Goal: Task Accomplishment & Management: Use online tool/utility

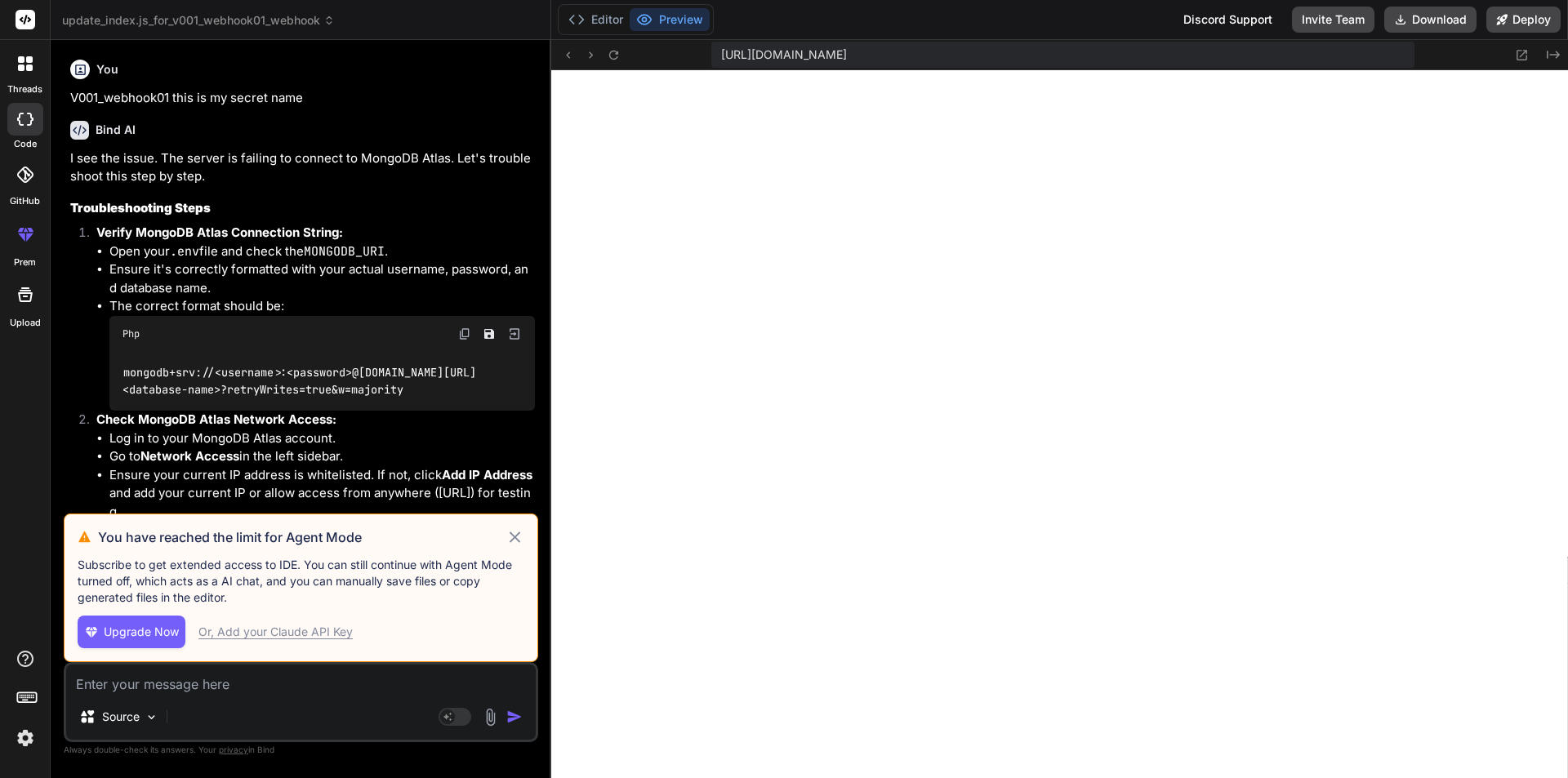
scroll to position [202, 0]
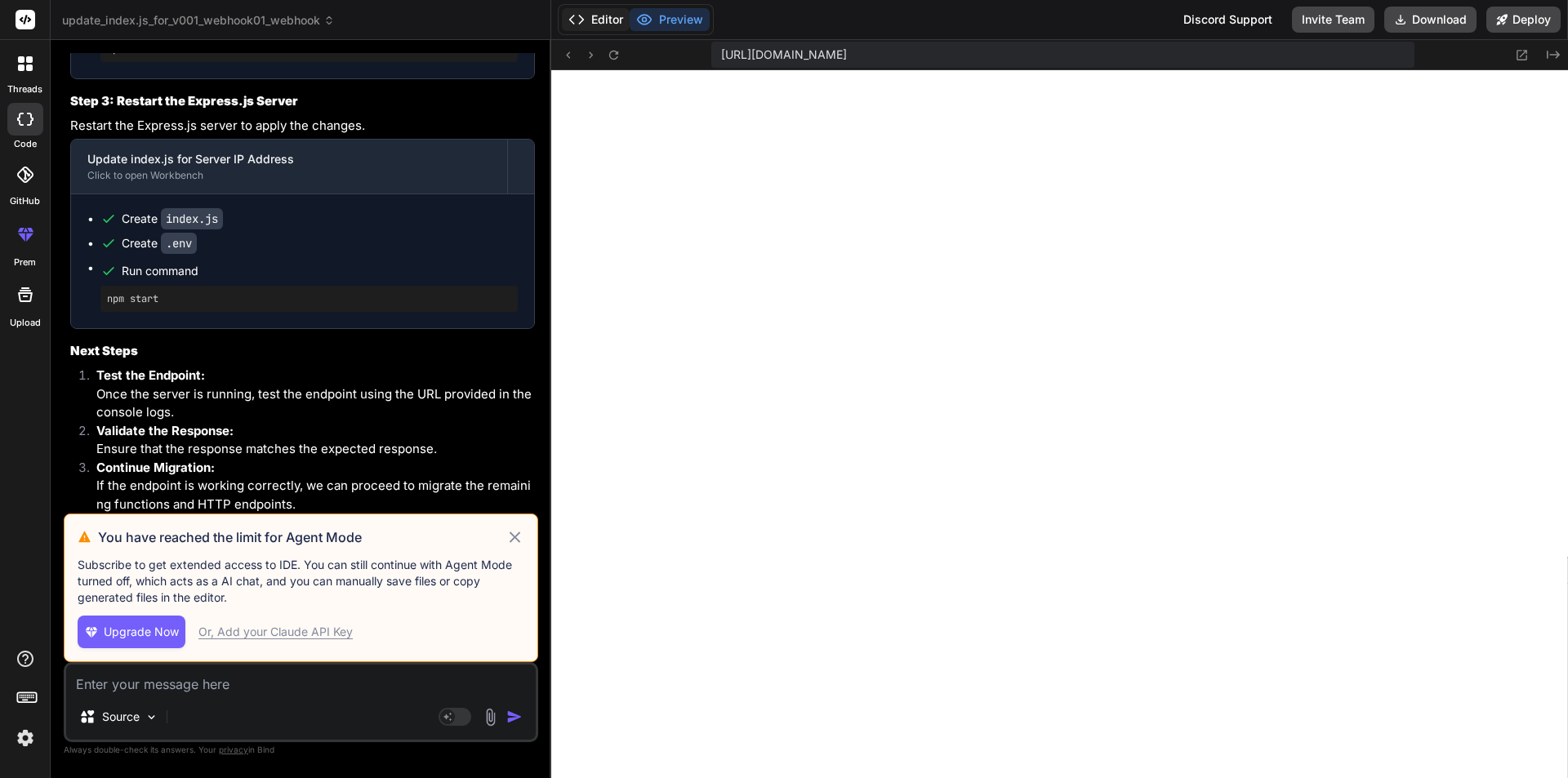
click at [594, 15] on button "Editor" at bounding box center [596, 20] width 68 height 23
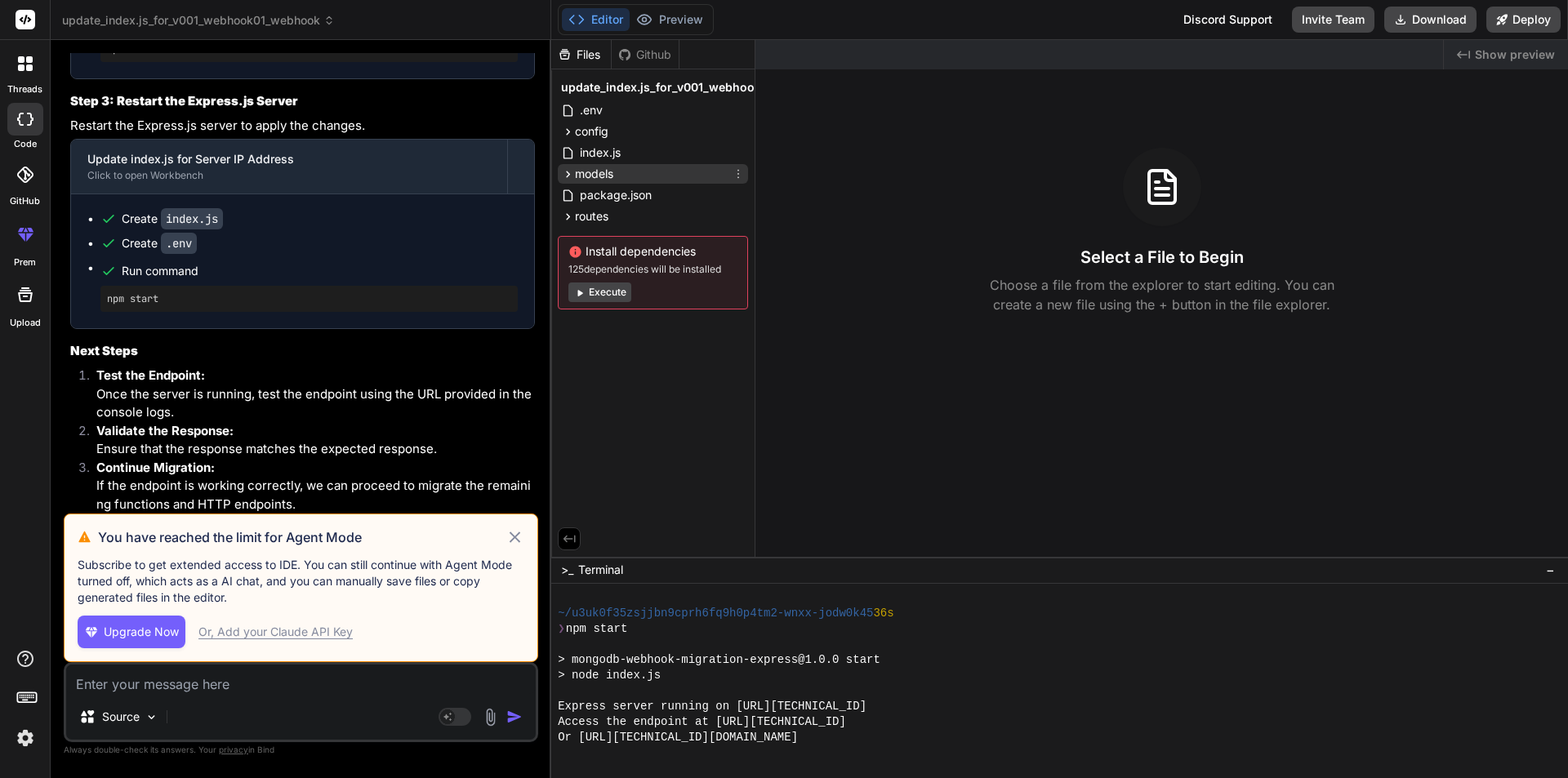
click at [588, 172] on span "models" at bounding box center [593, 173] width 38 height 16
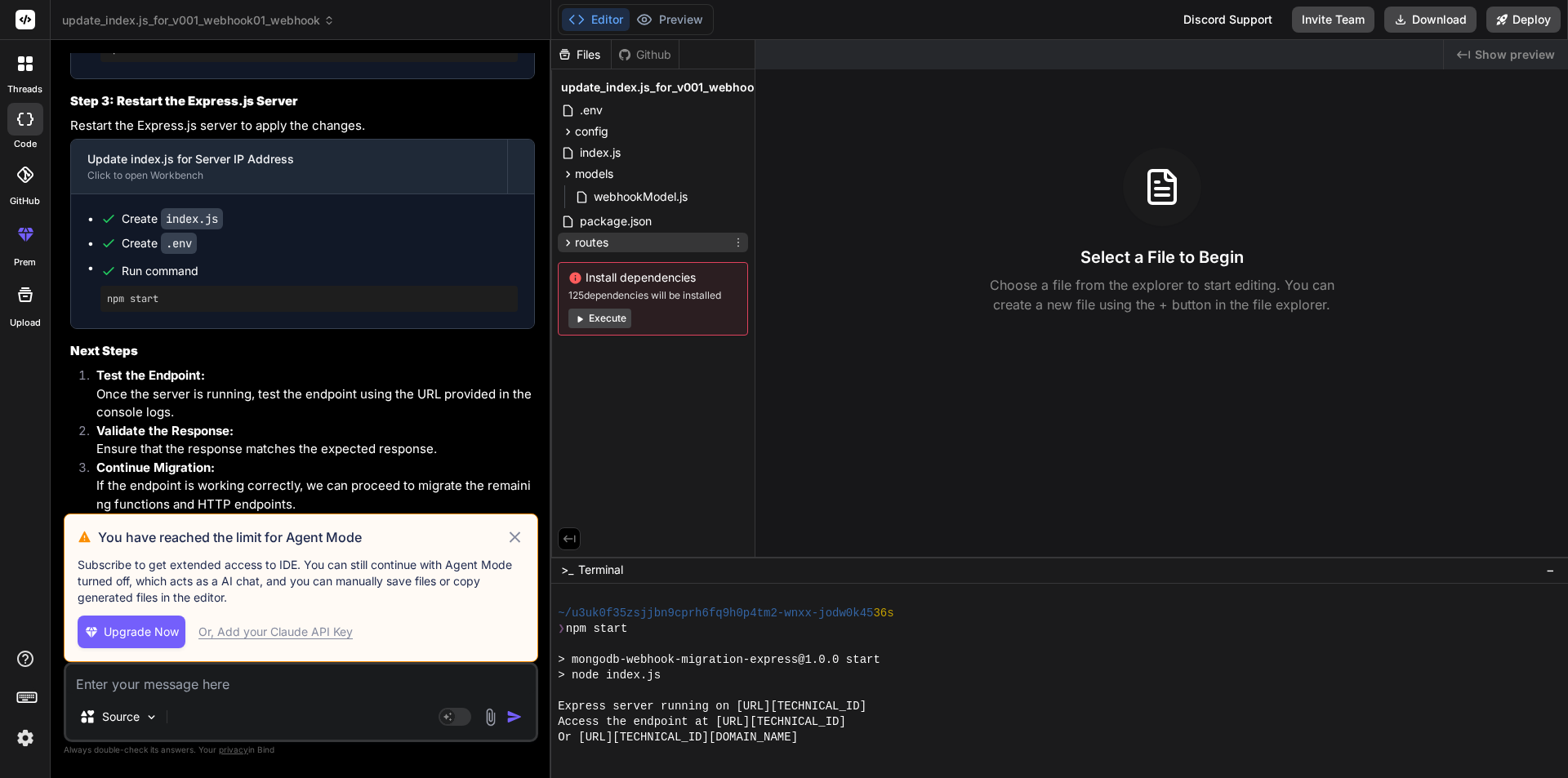
click at [582, 237] on span "routes" at bounding box center [591, 242] width 33 height 16
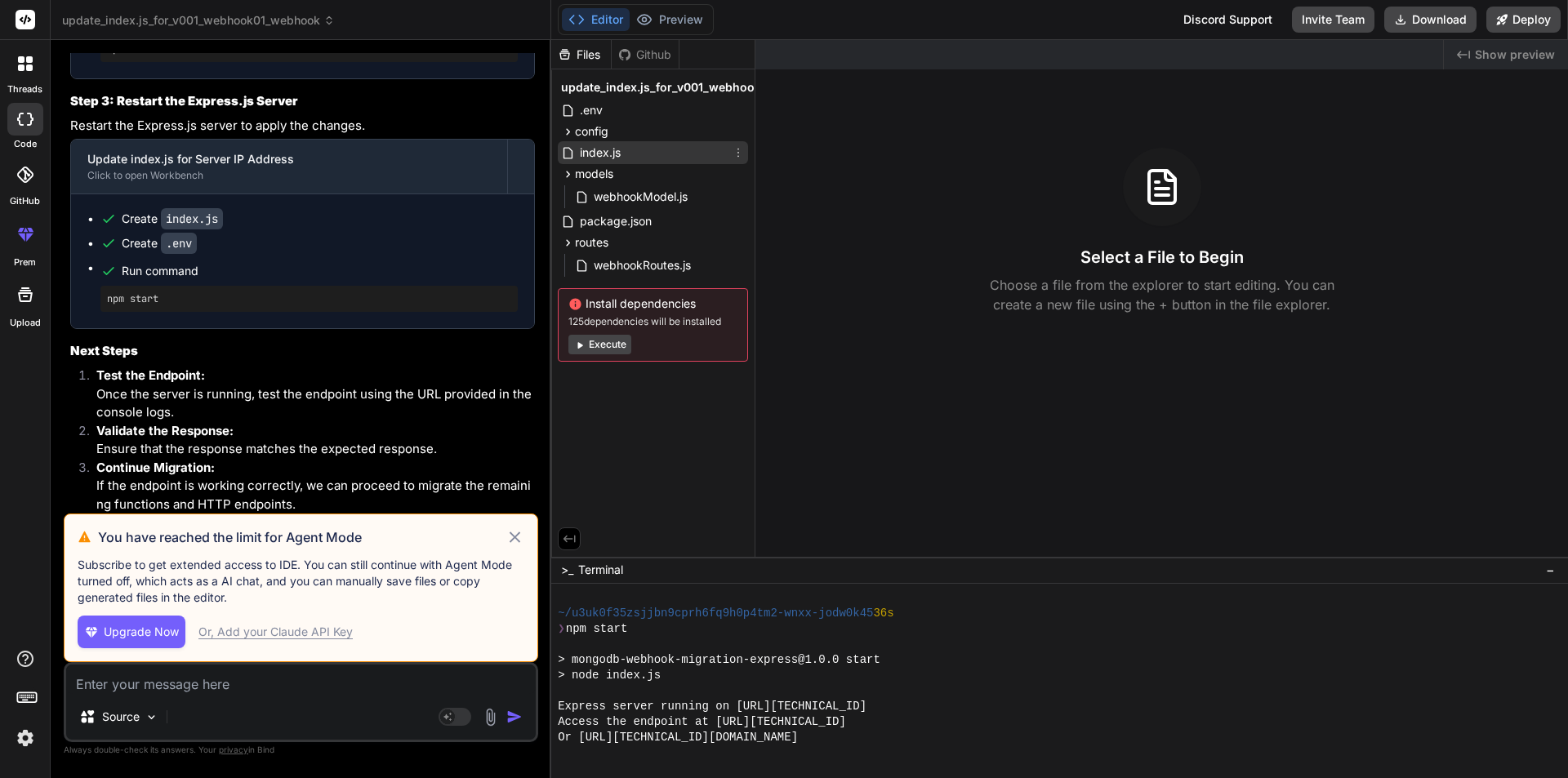
click at [602, 159] on span "index.js" at bounding box center [600, 153] width 44 height 20
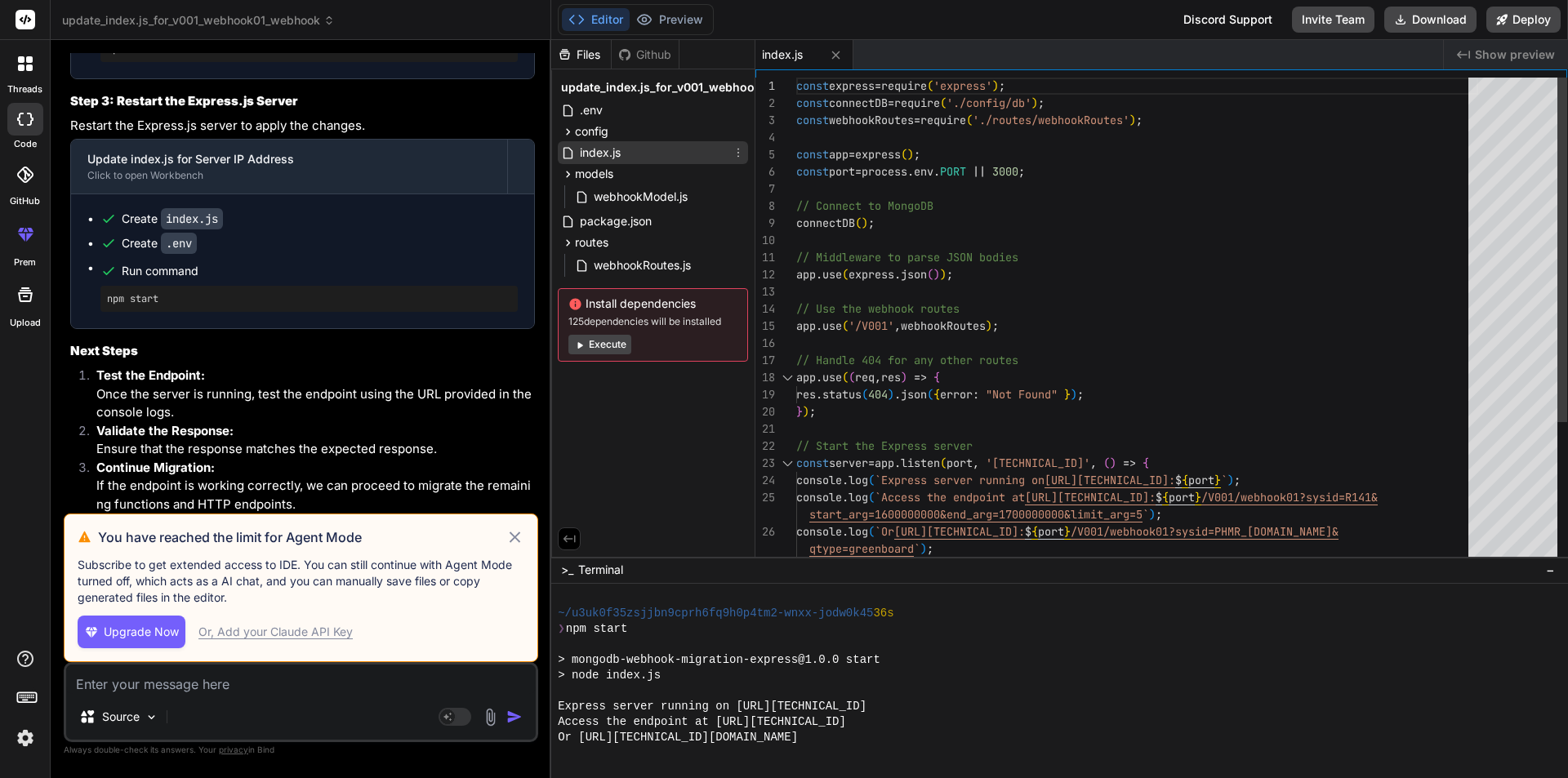
type textarea "x"
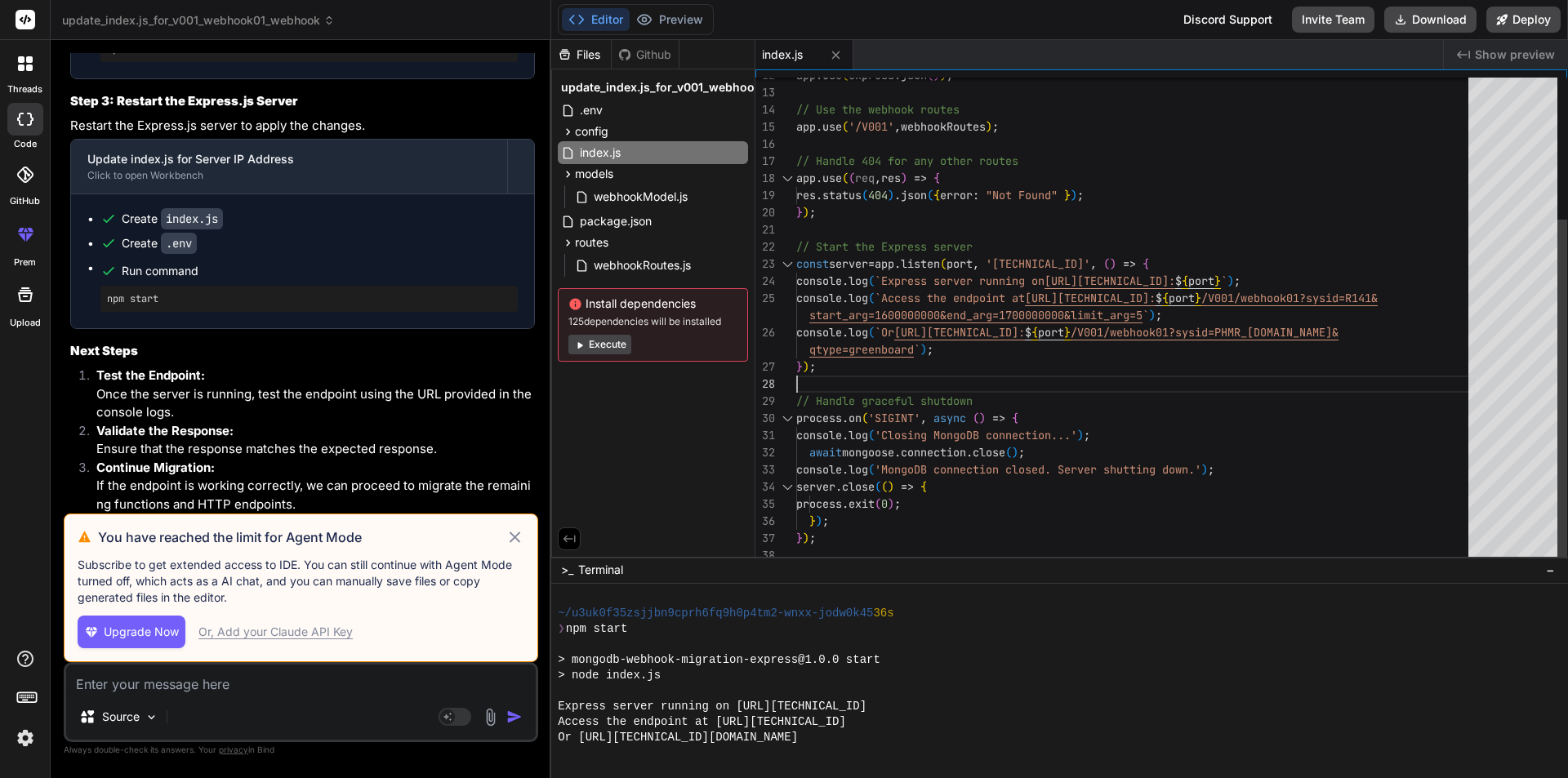
scroll to position [0, 0]
click at [1190, 372] on div "app . use ( express . json ( ) ) ; // Use the webhook routes app . use ( '/V001…" at bounding box center [1137, 221] width 682 height 686
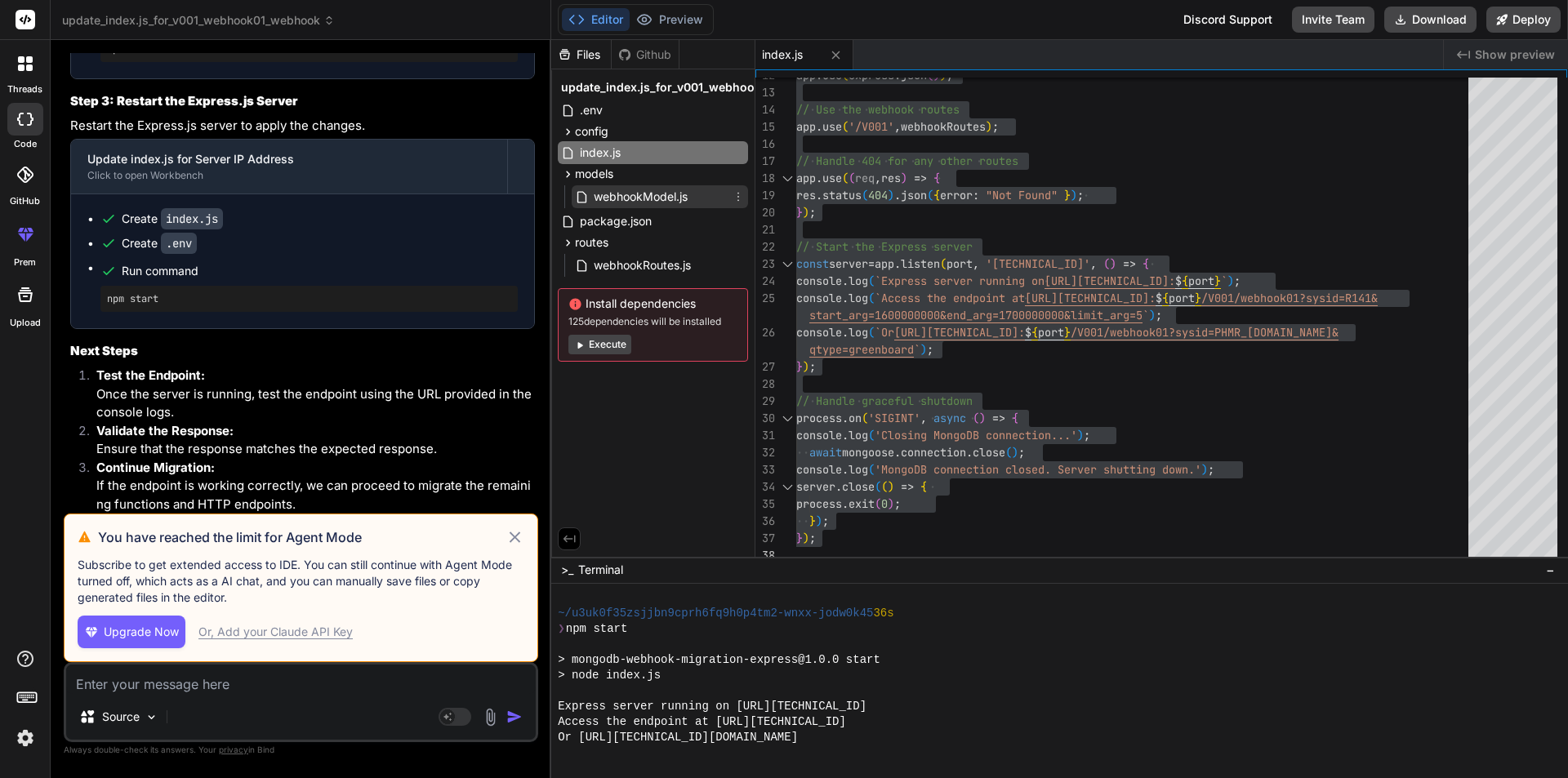
click at [620, 199] on span "webhookModel.js" at bounding box center [641, 196] width 97 height 20
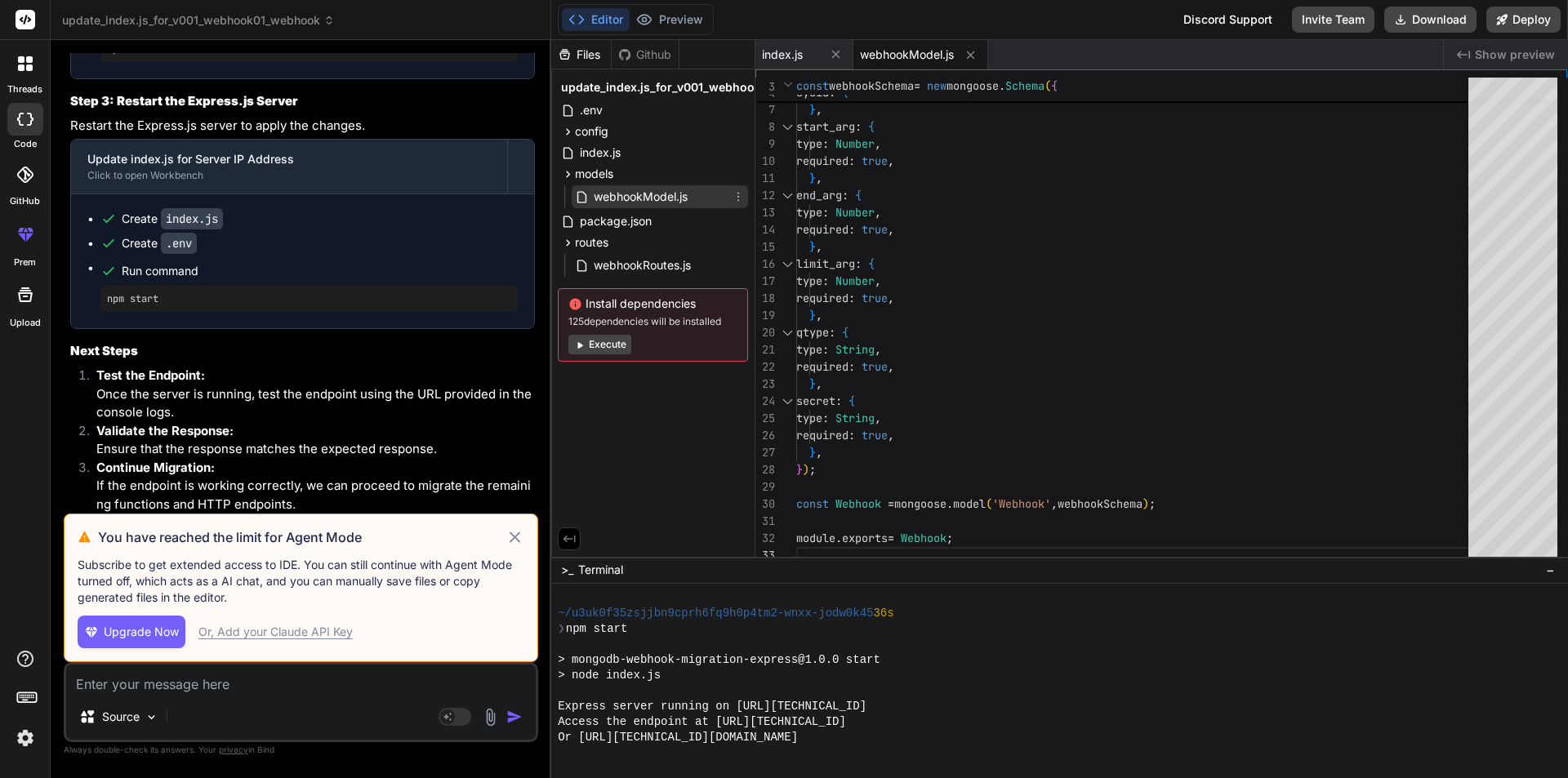
drag, startPoint x: 620, startPoint y: 199, endPoint x: 610, endPoint y: 199, distance: 10.0
click at [610, 199] on span "webhookModel.js" at bounding box center [641, 196] width 97 height 20
click at [736, 196] on icon at bounding box center [738, 196] width 13 height 13
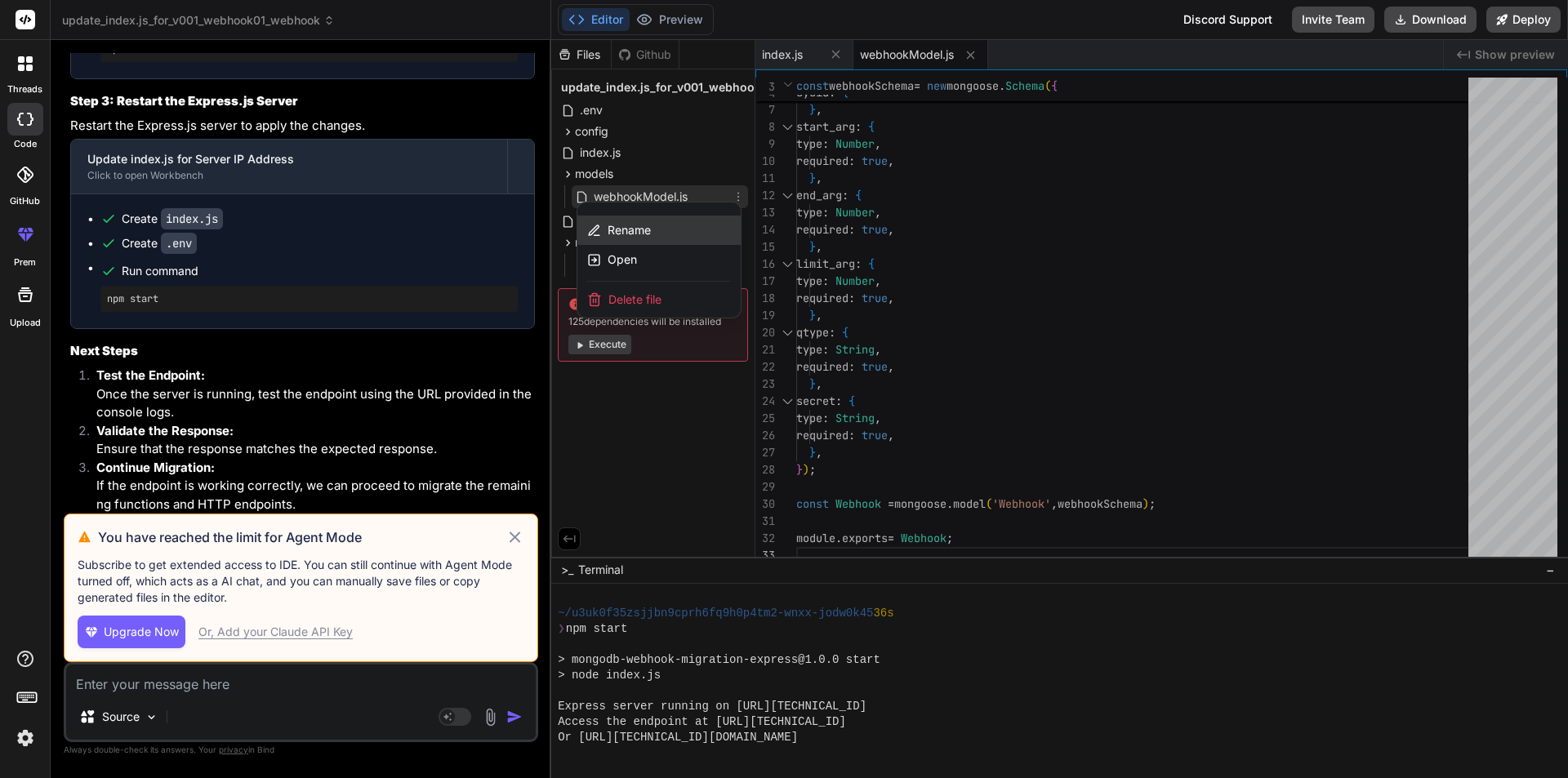
click at [659, 226] on div "Rename" at bounding box center [659, 230] width 164 height 29
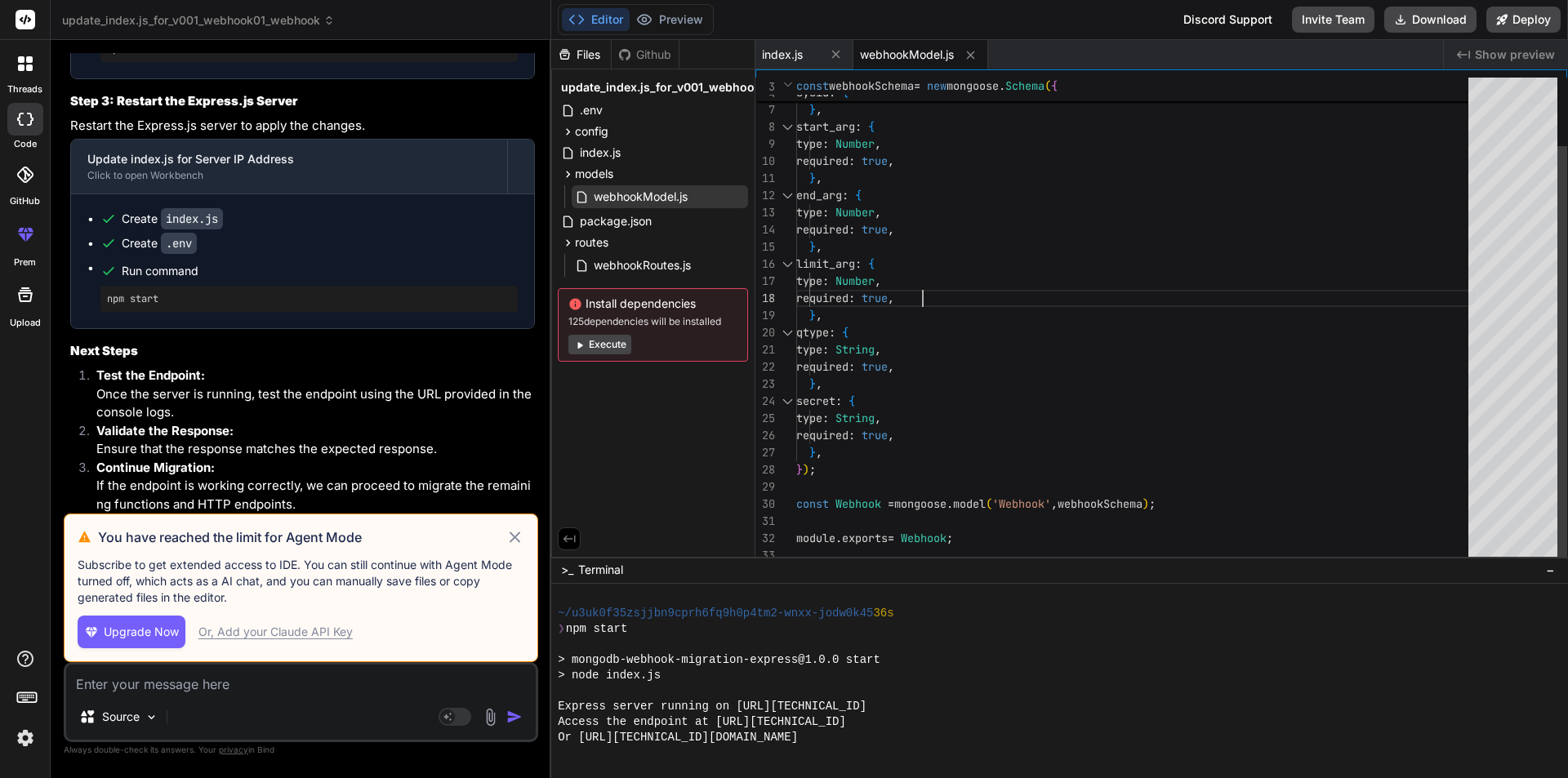
click at [1032, 287] on div "end_arg : { type : Number , required : true , } , limit_arg : { type : Number ,…" at bounding box center [1137, 281] width 682 height 566
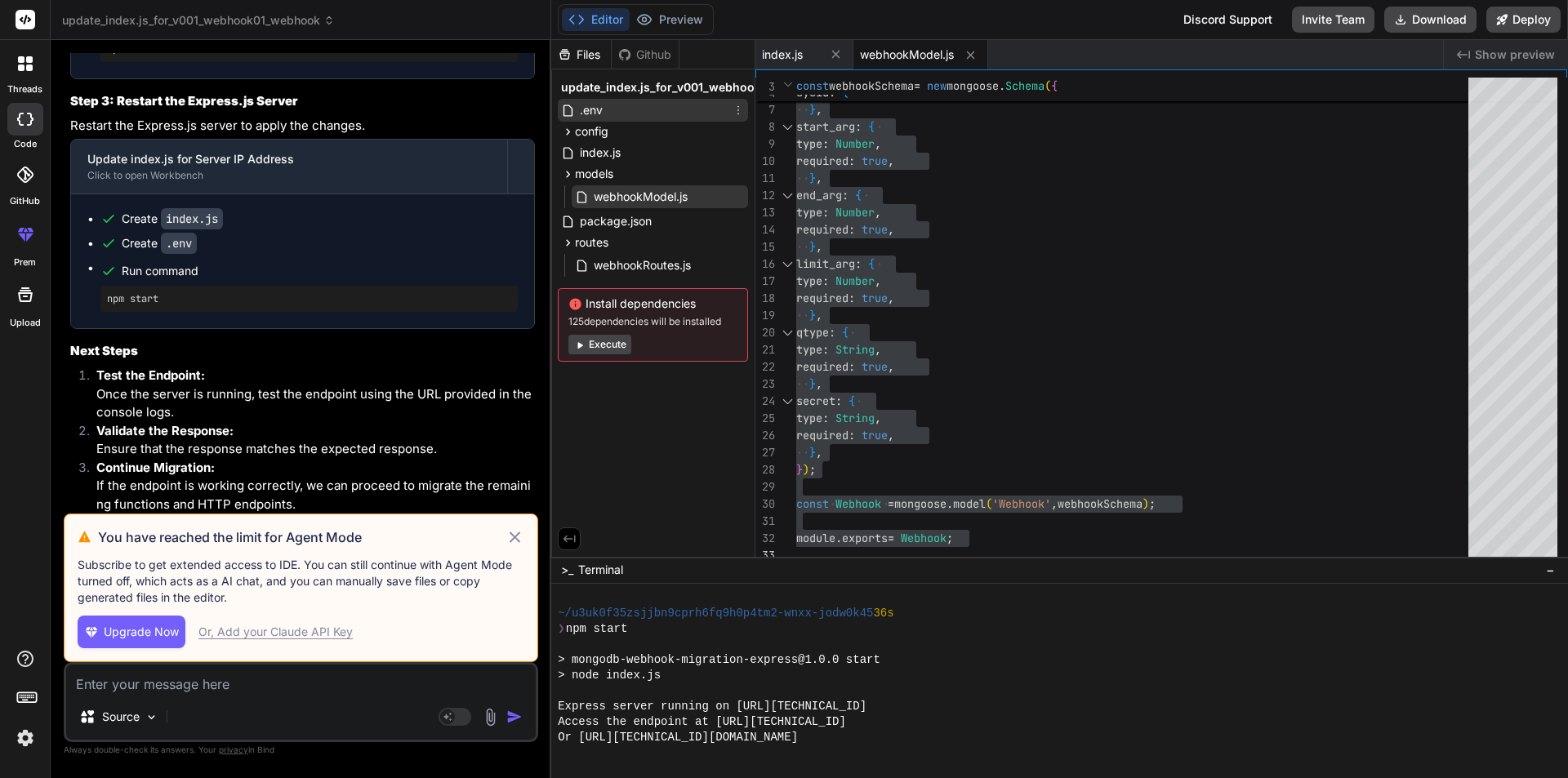
click at [610, 115] on div ".env" at bounding box center [652, 110] width 190 height 23
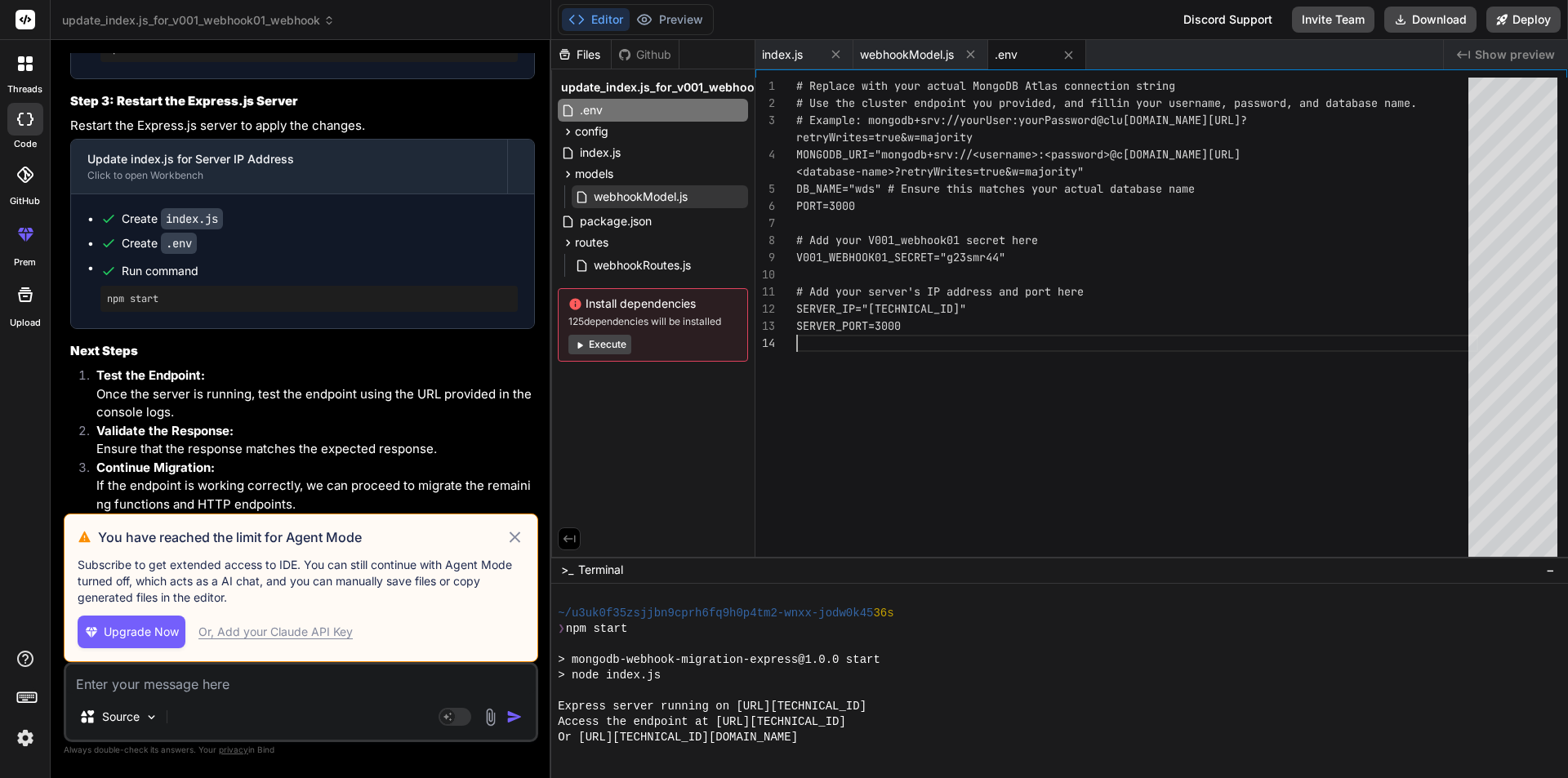
click at [1075, 357] on div "SERVER_IP="[TECHNICAL_ID]" SERVER_PORT=3000 DB_NAME="wds" # Ensure this matches…" at bounding box center [1137, 320] width 682 height 487
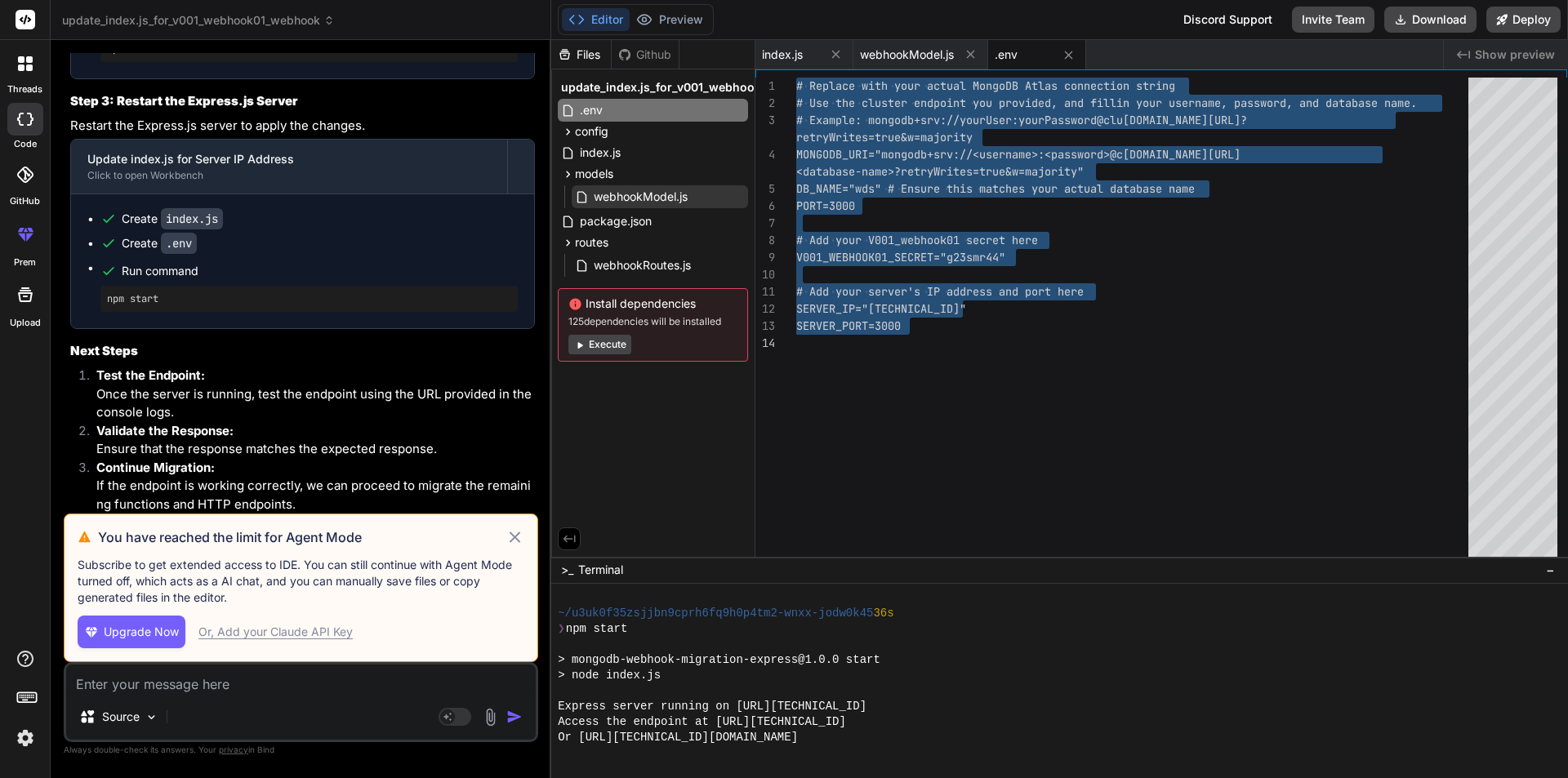
type textarea "V001_WEBHOOK01_SECRET="g23smr44" # Add your server's IP address and port here S…"
click at [1161, 262] on div "SERVER_IP="[TECHNICAL_ID]" SERVER_PORT=3000 DB_NAME="wds" # Ensure this matches…" at bounding box center [1137, 320] width 682 height 487
